Goal: Task Accomplishment & Management: Use online tool/utility

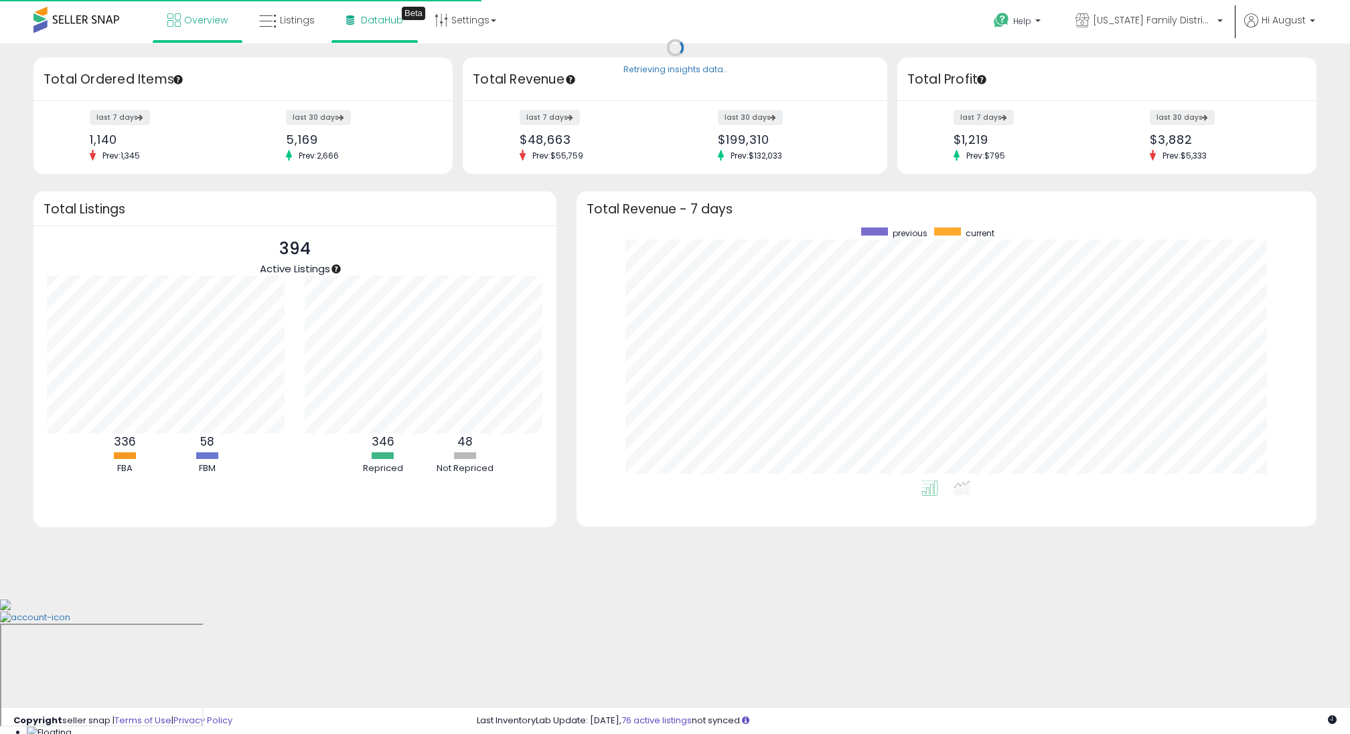
scroll to position [253, 713]
click at [305, 30] on link "Listings" at bounding box center [287, 20] width 76 height 40
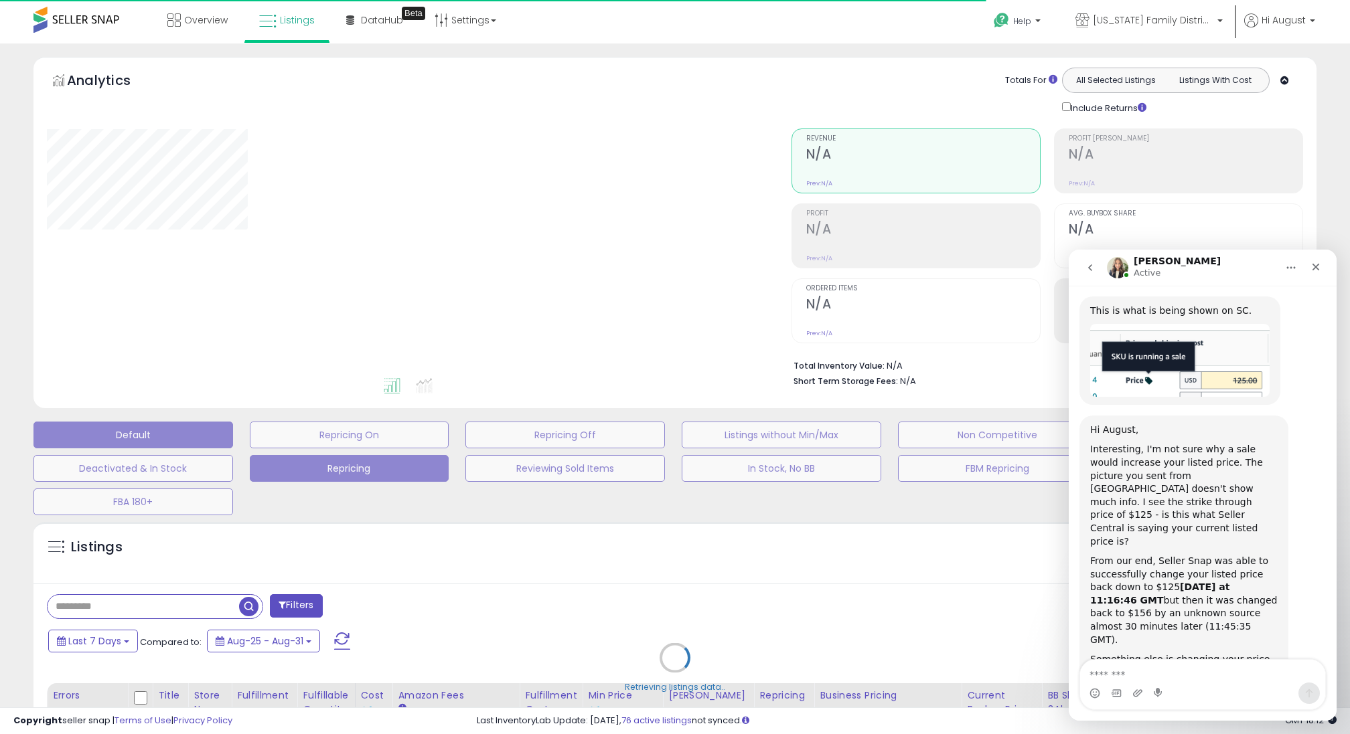
scroll to position [494, 0]
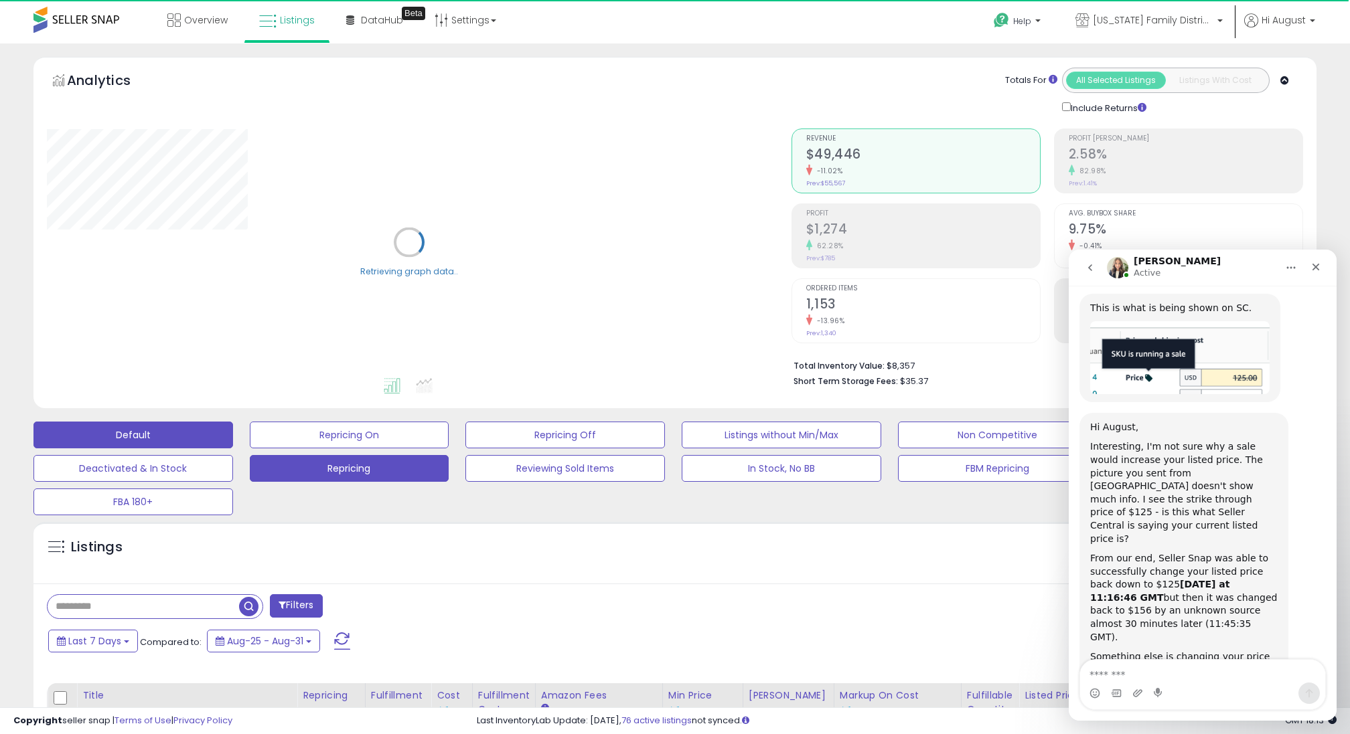
click at [328, 465] on button "Repricing" at bounding box center [350, 468] width 200 height 27
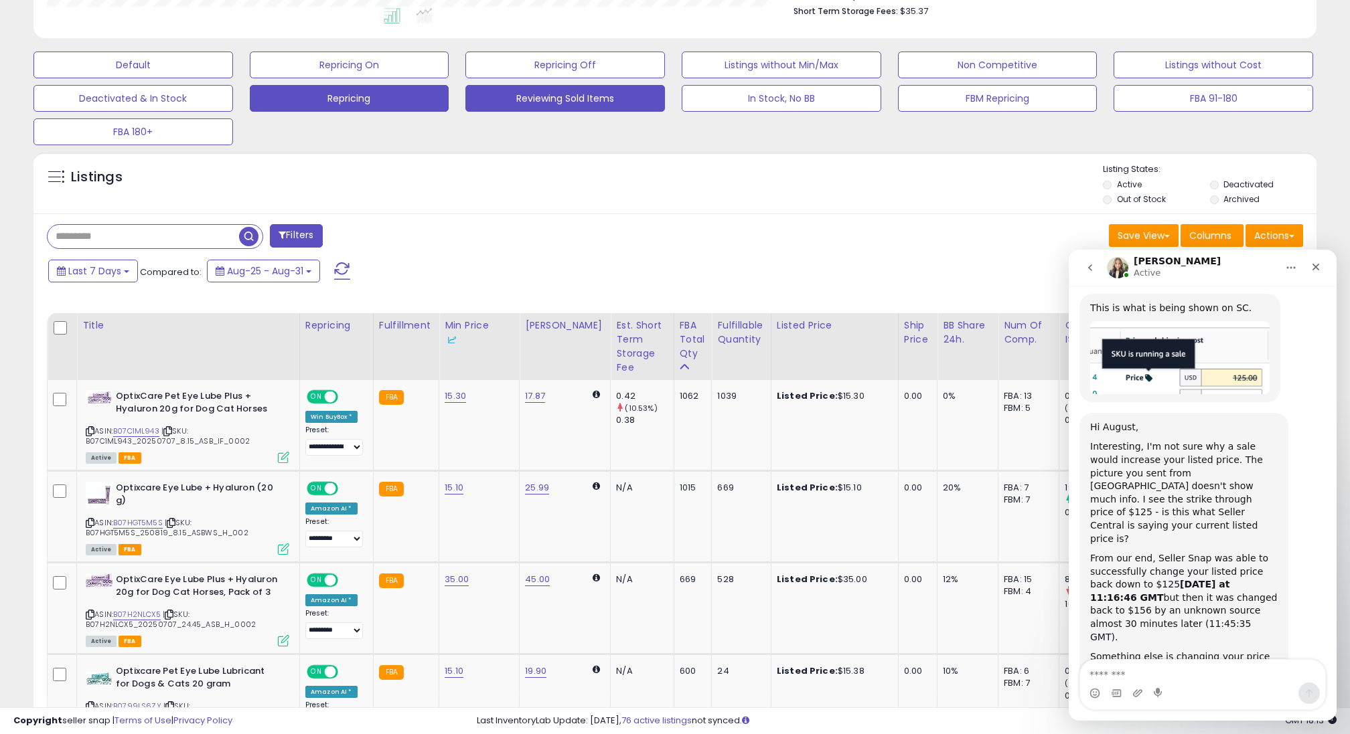
scroll to position [344, 0]
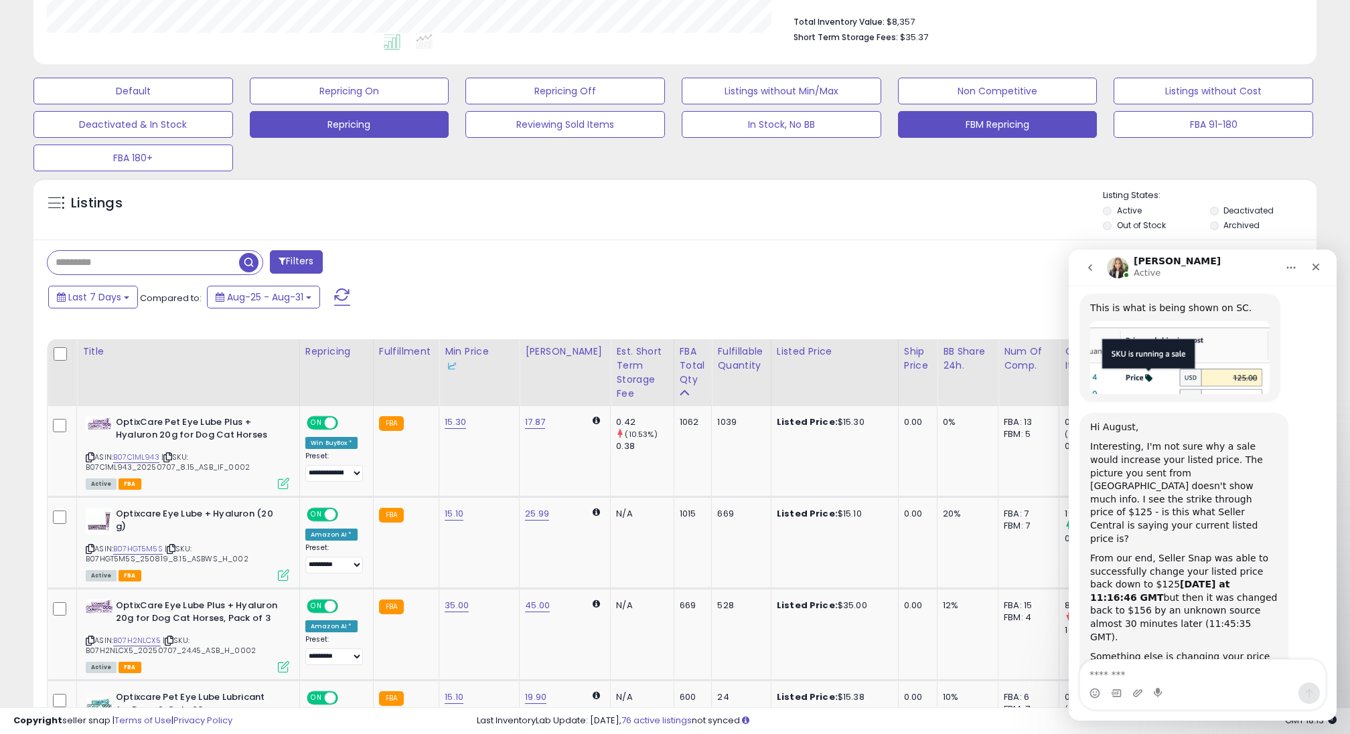
click at [999, 133] on button "FBM Repricing" at bounding box center [998, 124] width 200 height 27
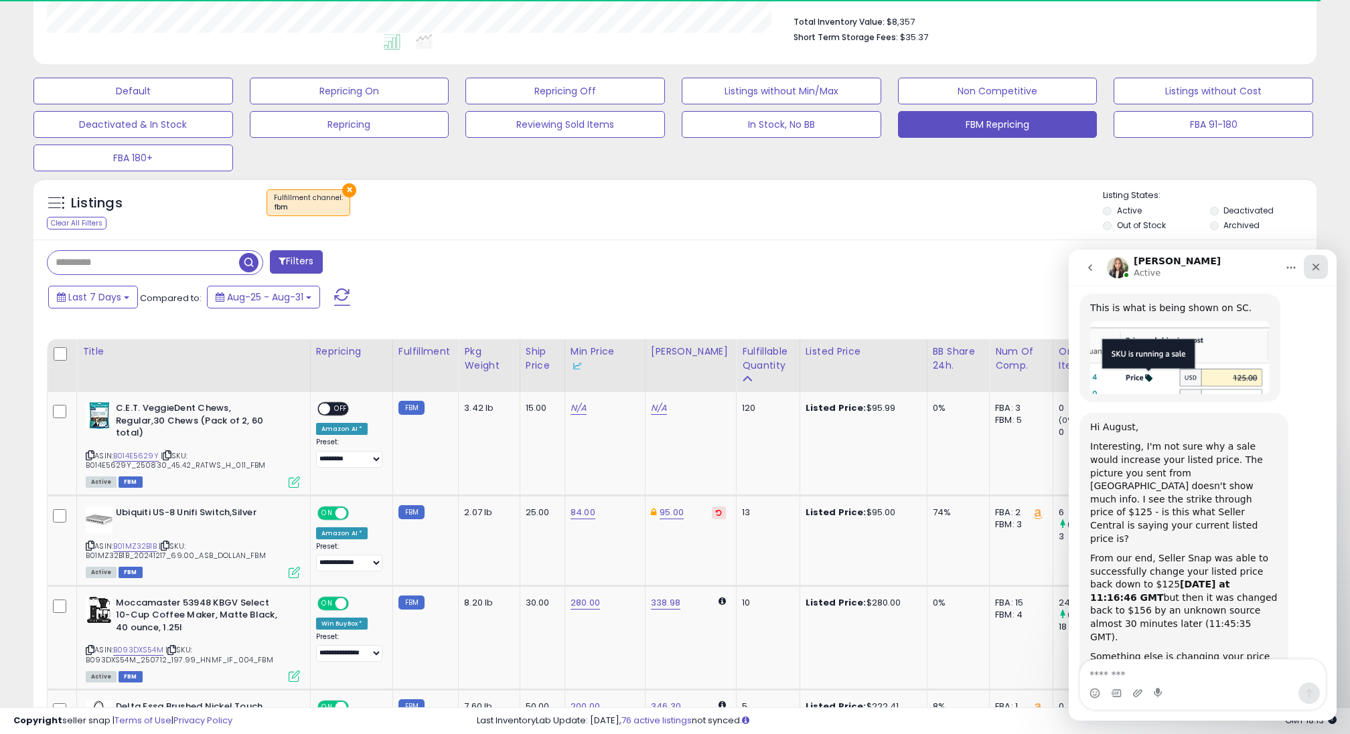
click at [1324, 264] on div "Close" at bounding box center [1316, 267] width 24 height 24
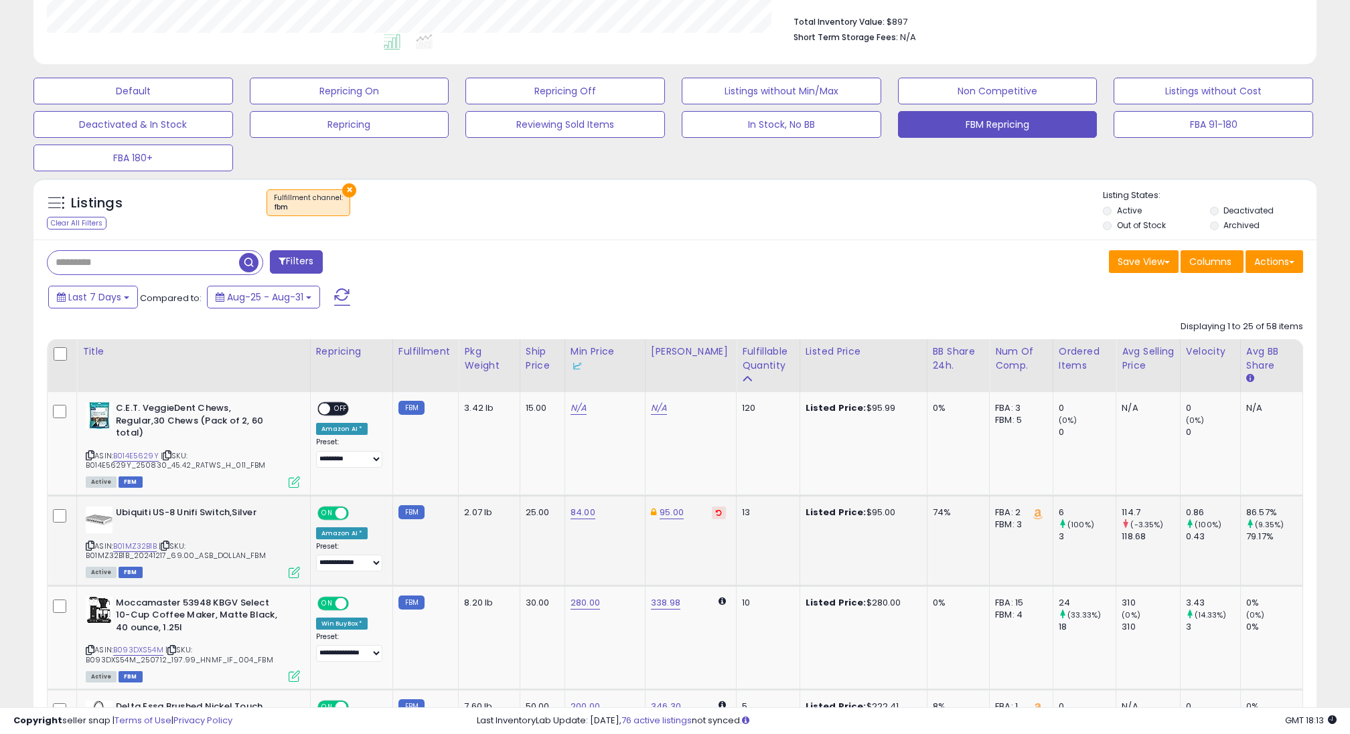
scroll to position [274, 744]
click at [90, 452] on icon at bounding box center [90, 455] width 9 height 7
click at [582, 404] on link "N/A" at bounding box center [578, 408] width 16 height 13
type input "**"
click button "submit" at bounding box center [626, 362] width 23 height 20
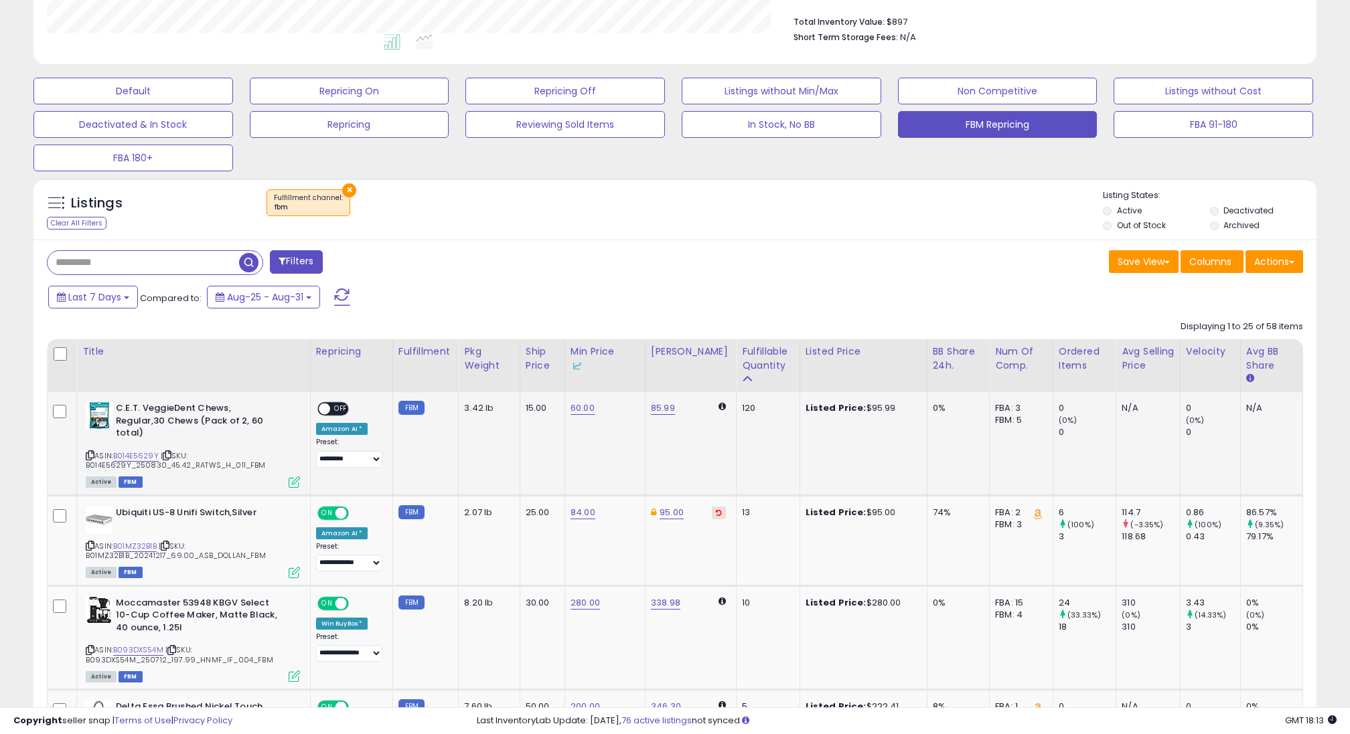
click at [330, 408] on span at bounding box center [324, 409] width 11 height 11
click at [129, 451] on link "B014E5629Y" at bounding box center [136, 456] width 46 height 11
click at [358, 458] on select "**********" at bounding box center [349, 459] width 66 height 17
click at [133, 451] on link "B014E5629Y" at bounding box center [136, 456] width 46 height 11
drag, startPoint x: 274, startPoint y: 462, endPoint x: 85, endPoint y: 465, distance: 188.8
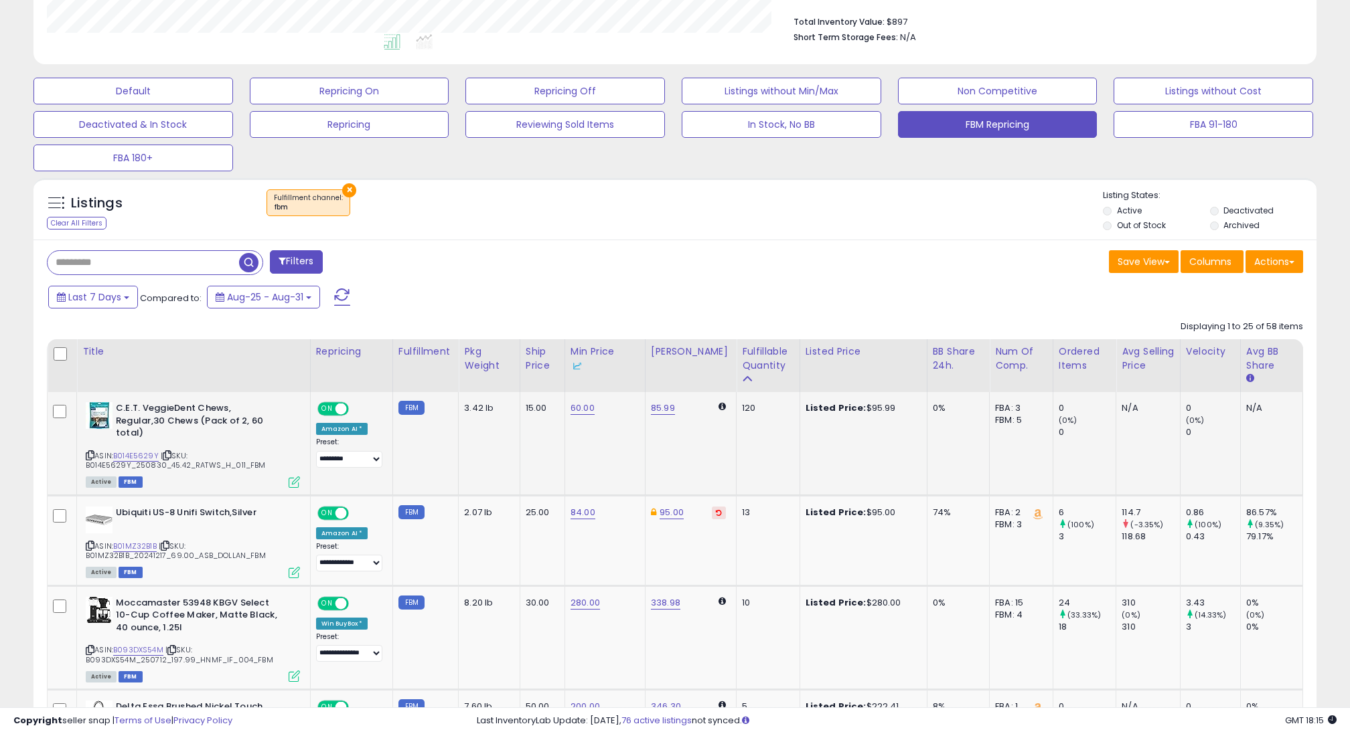
click at [86, 465] on div "ASIN: B014E5629Y | SKU: B014E5629Y_250830_45.42_RATWS_H_011_FBM Active FBM" at bounding box center [193, 444] width 214 height 84
copy span "B014E5629Y_250830_45.42_RATWS_H_011_FBM"
